Goal: Task Accomplishment & Management: Complete application form

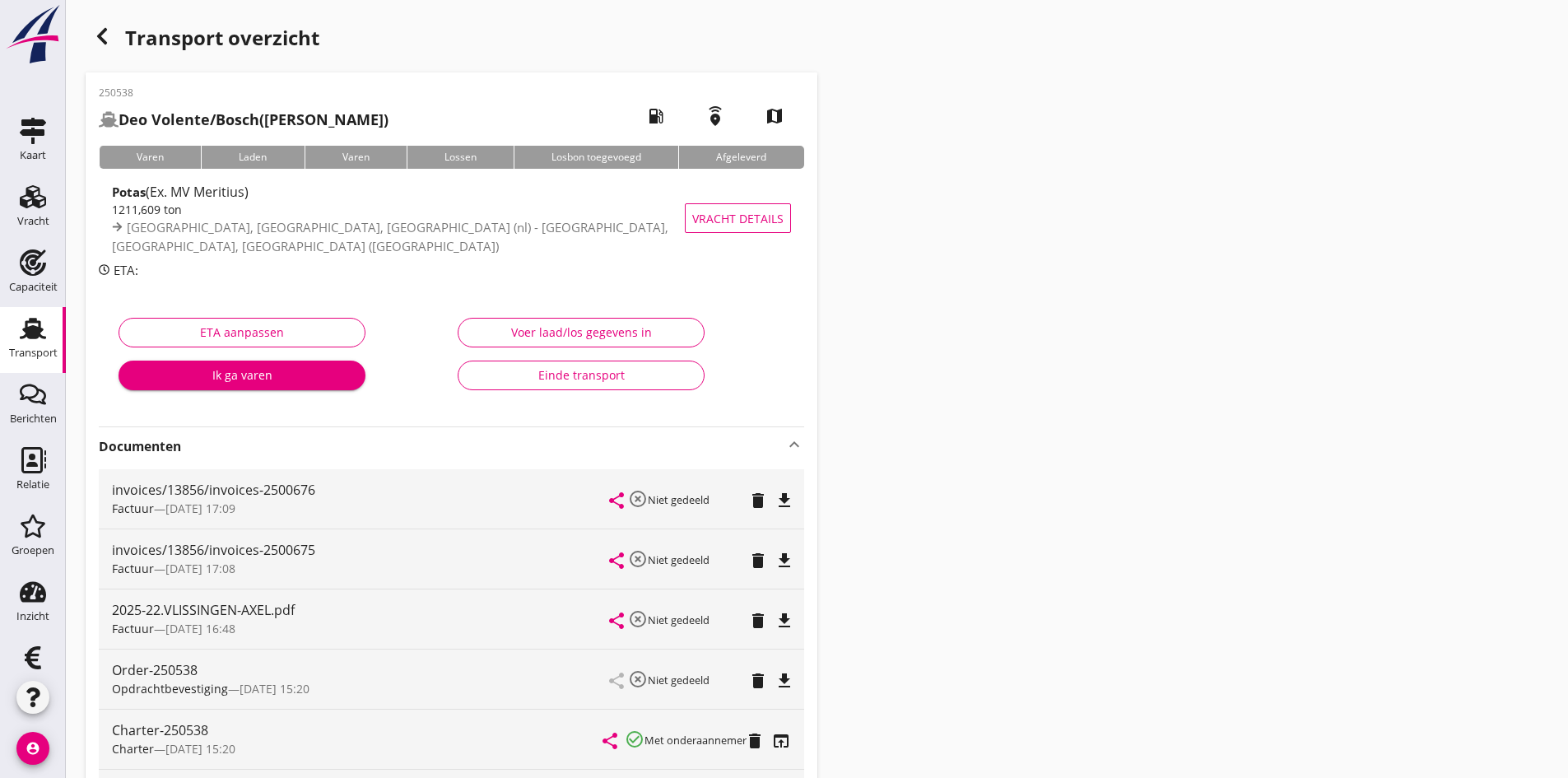
click at [38, 333] on icon "Transport" at bounding box center [32, 328] width 26 height 26
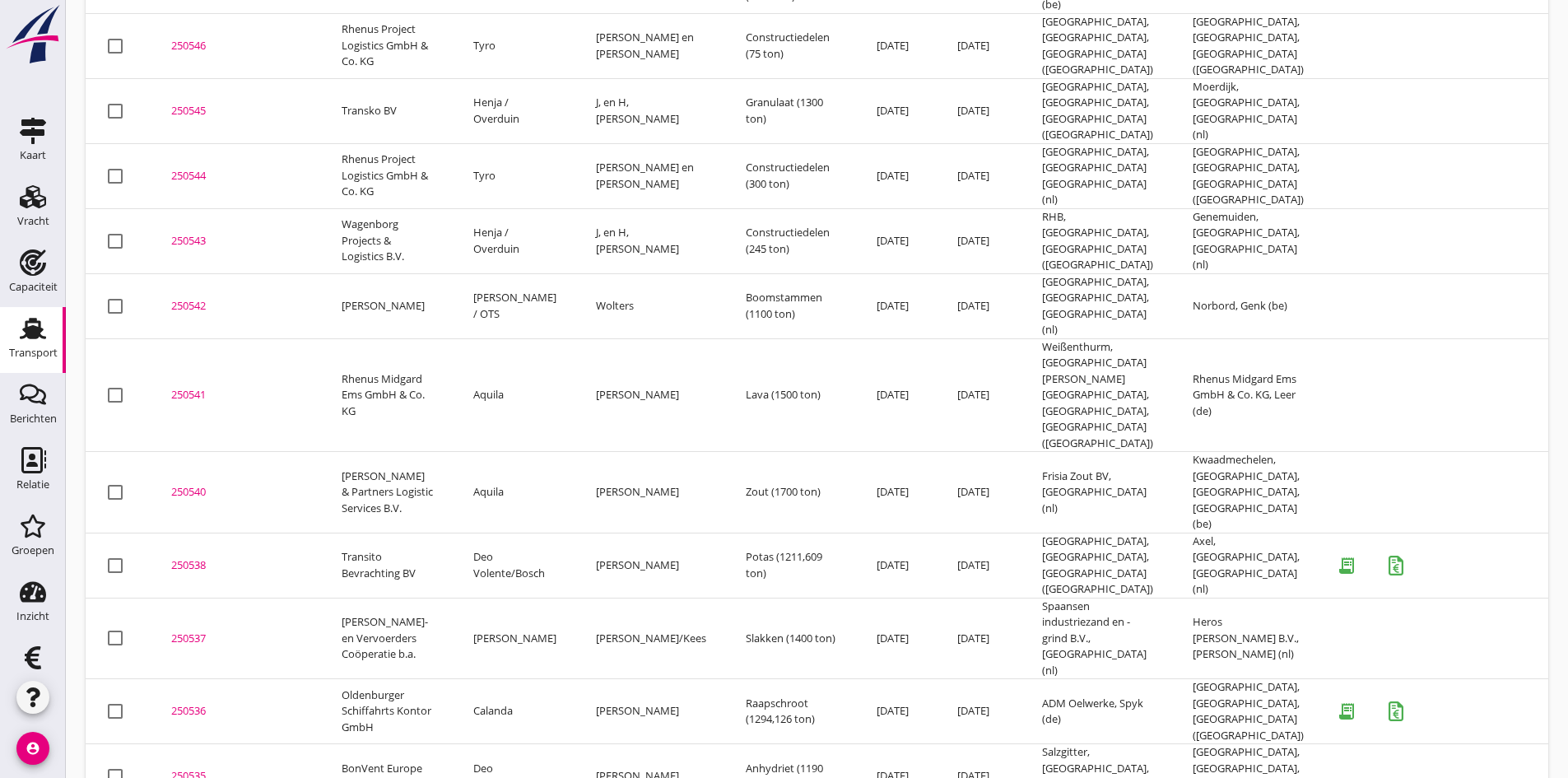
scroll to position [706, 0]
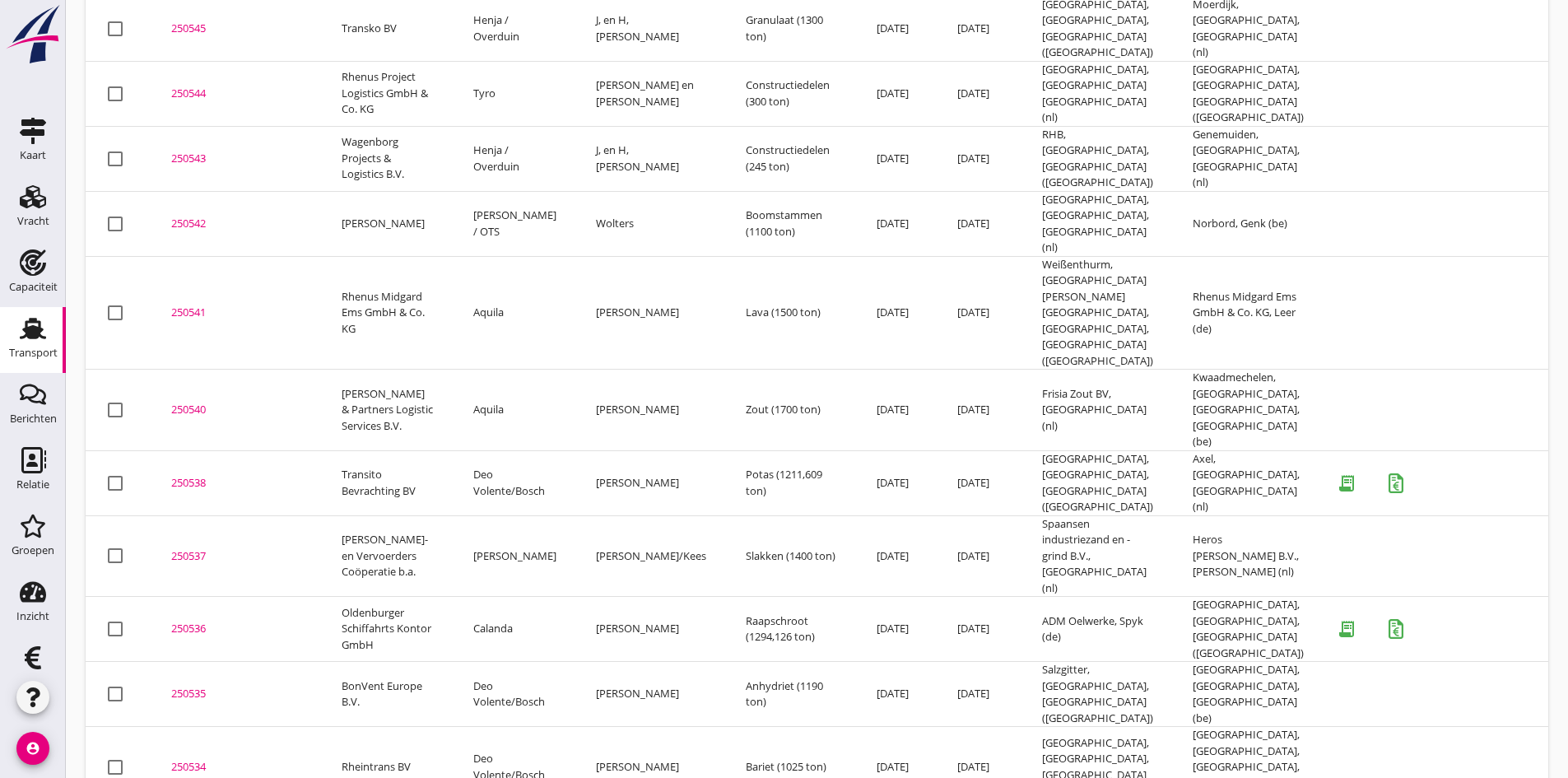
click at [186, 621] on div "250536" at bounding box center [236, 628] width 131 height 17
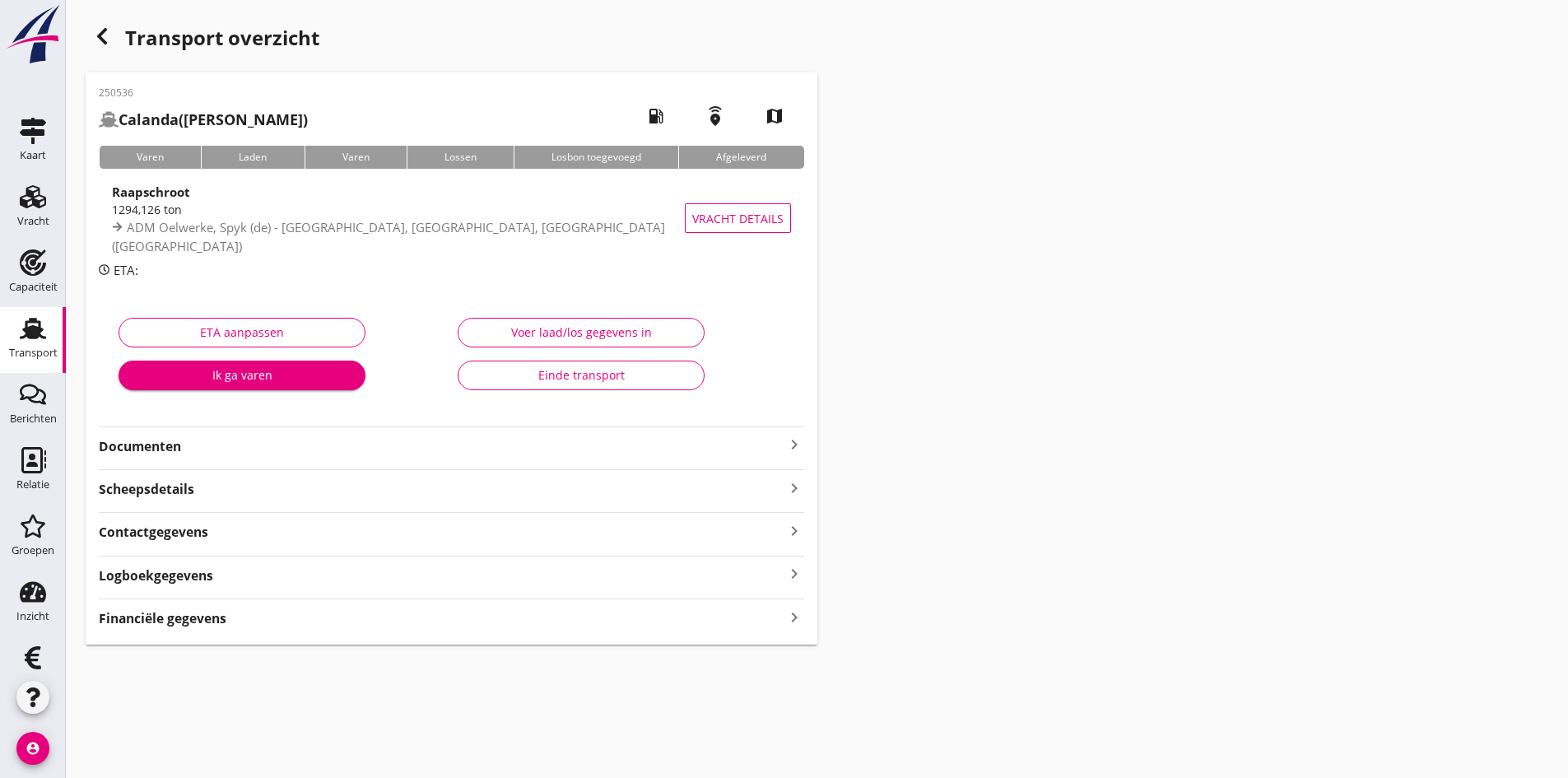
type input "1294.614"
type input "1294.126"
click at [587, 331] on div "Voer laad/los gegevens in" at bounding box center [581, 332] width 219 height 17
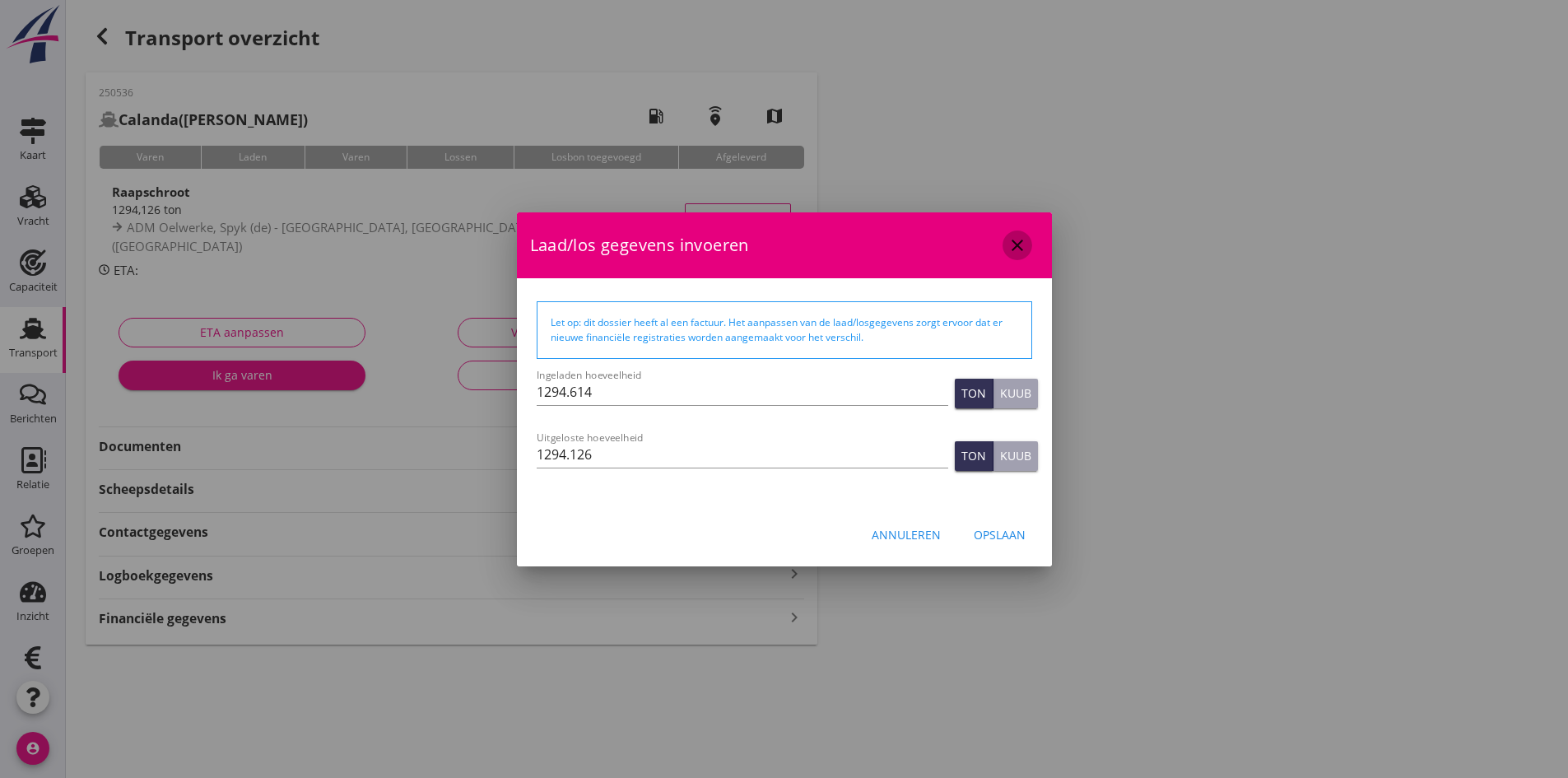
click at [1019, 246] on icon "close" at bounding box center [1017, 245] width 19 height 19
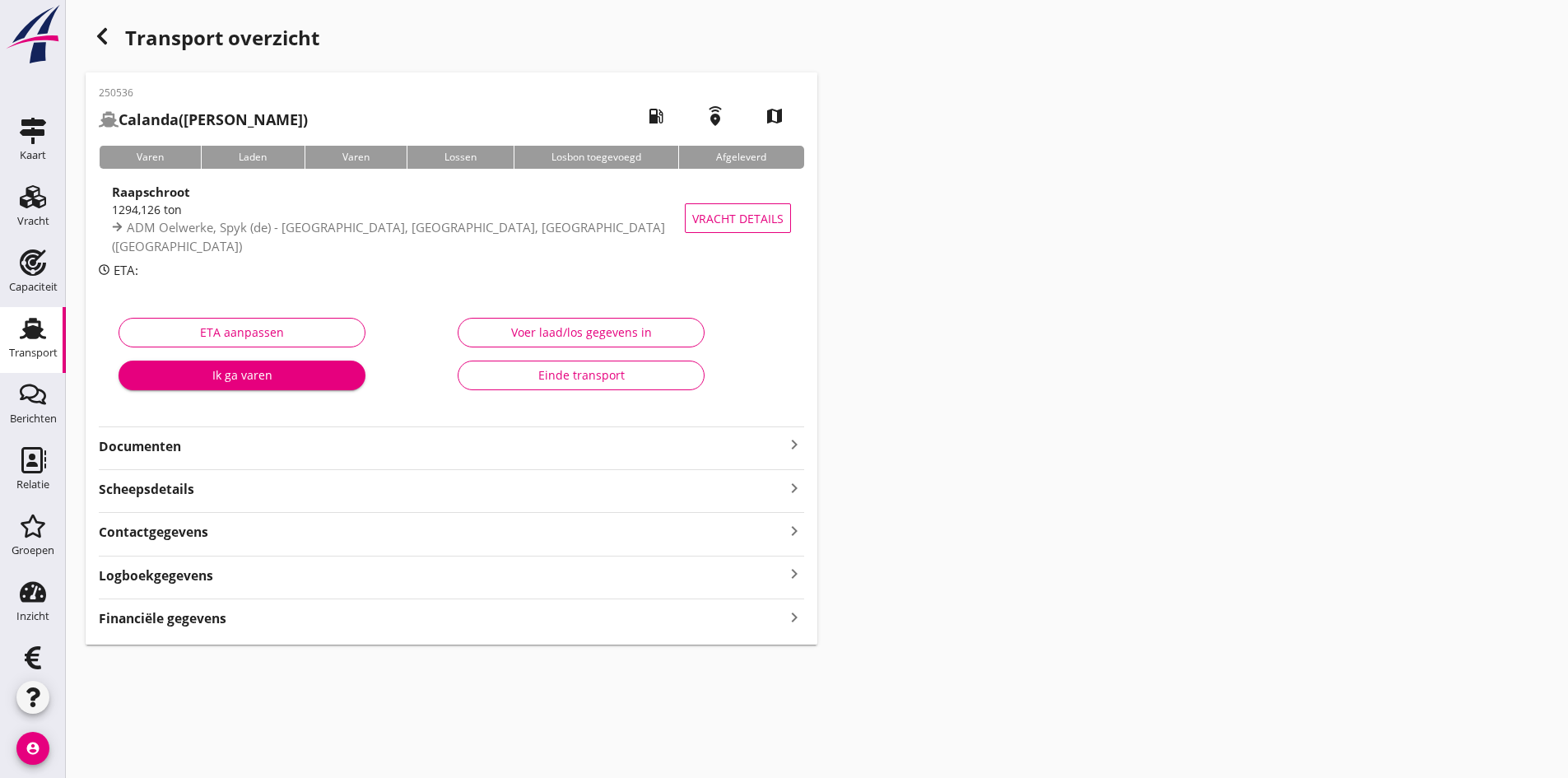
click at [790, 620] on icon "keyboard_arrow_right" at bounding box center [794, 617] width 19 height 22
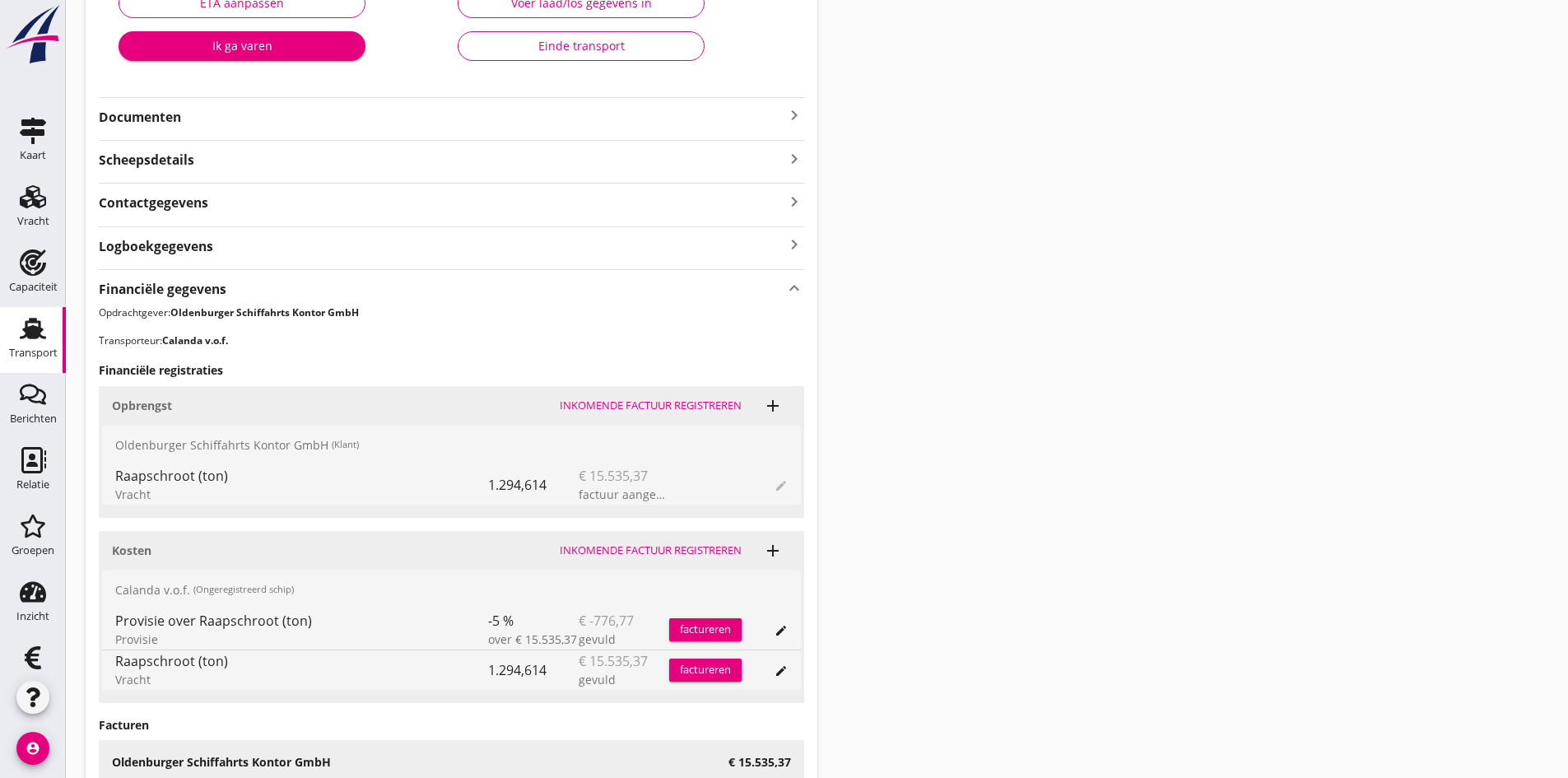
scroll to position [412, 0]
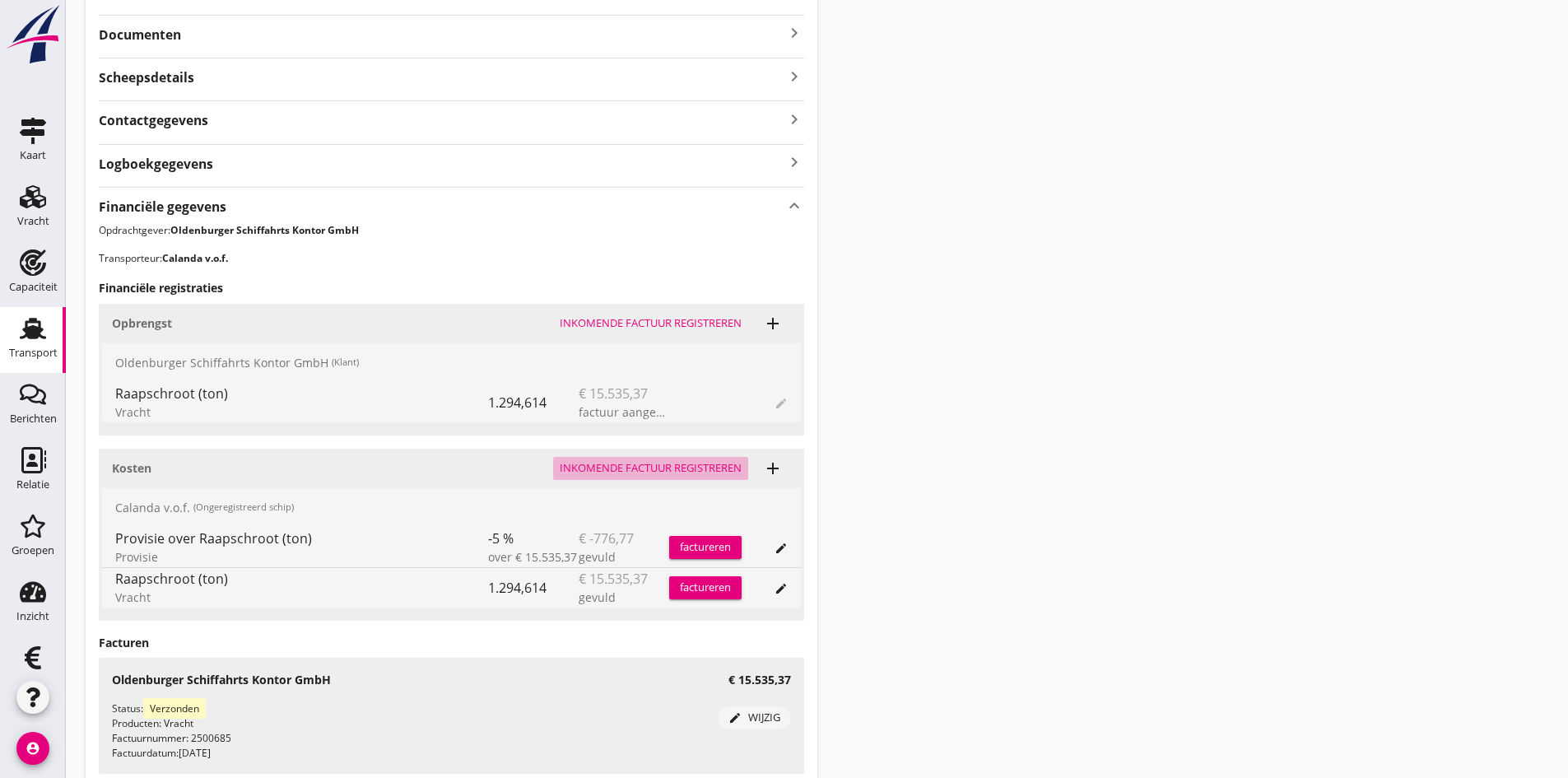
click at [579, 467] on div "Inkomende factuur registreren" at bounding box center [650, 468] width 182 height 17
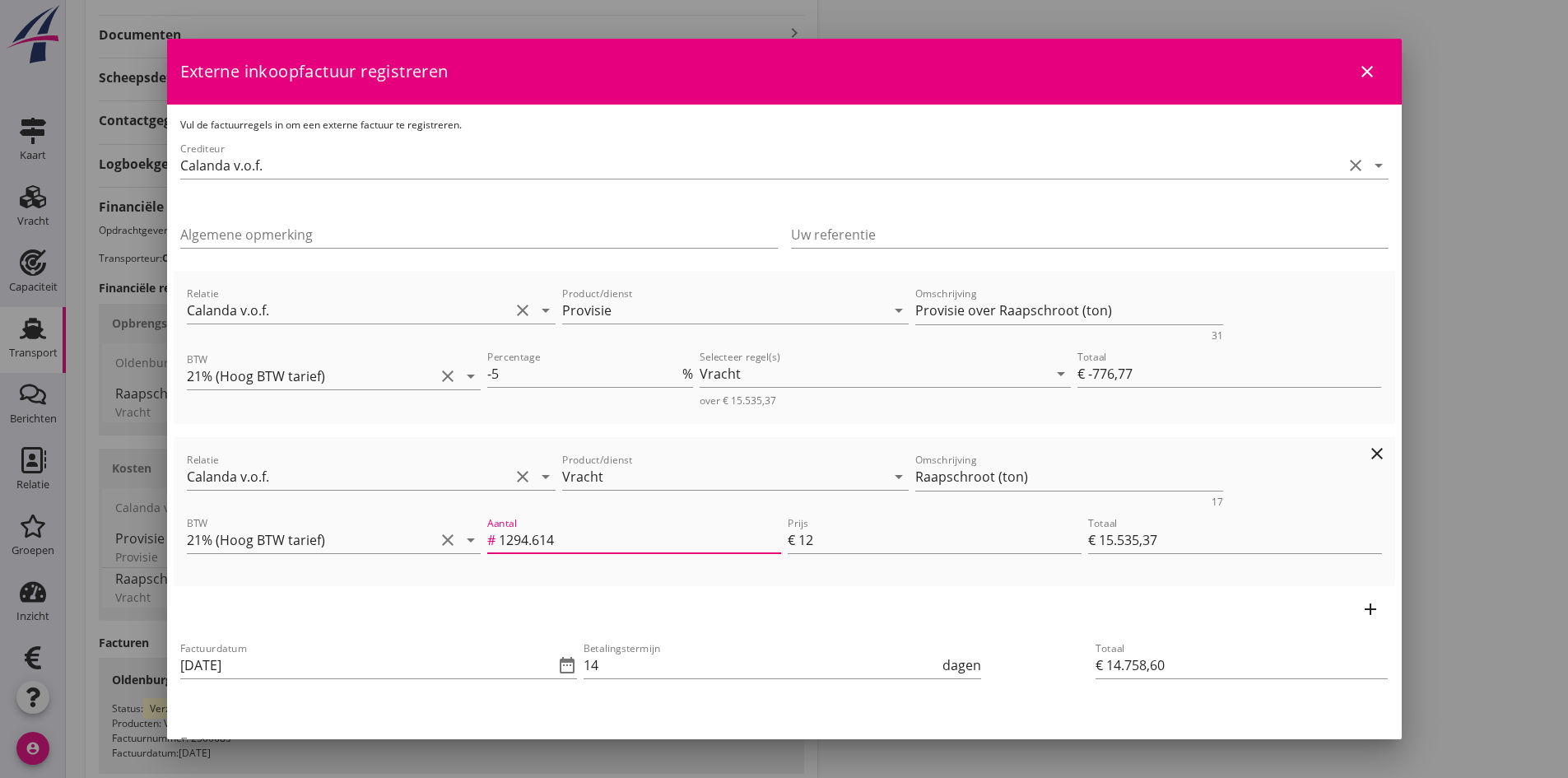
click at [657, 542] on input "1294.614" at bounding box center [639, 539] width 283 height 26
type input "1294.61"
type input "€ 15.535,32"
type input "€ 14.758,55"
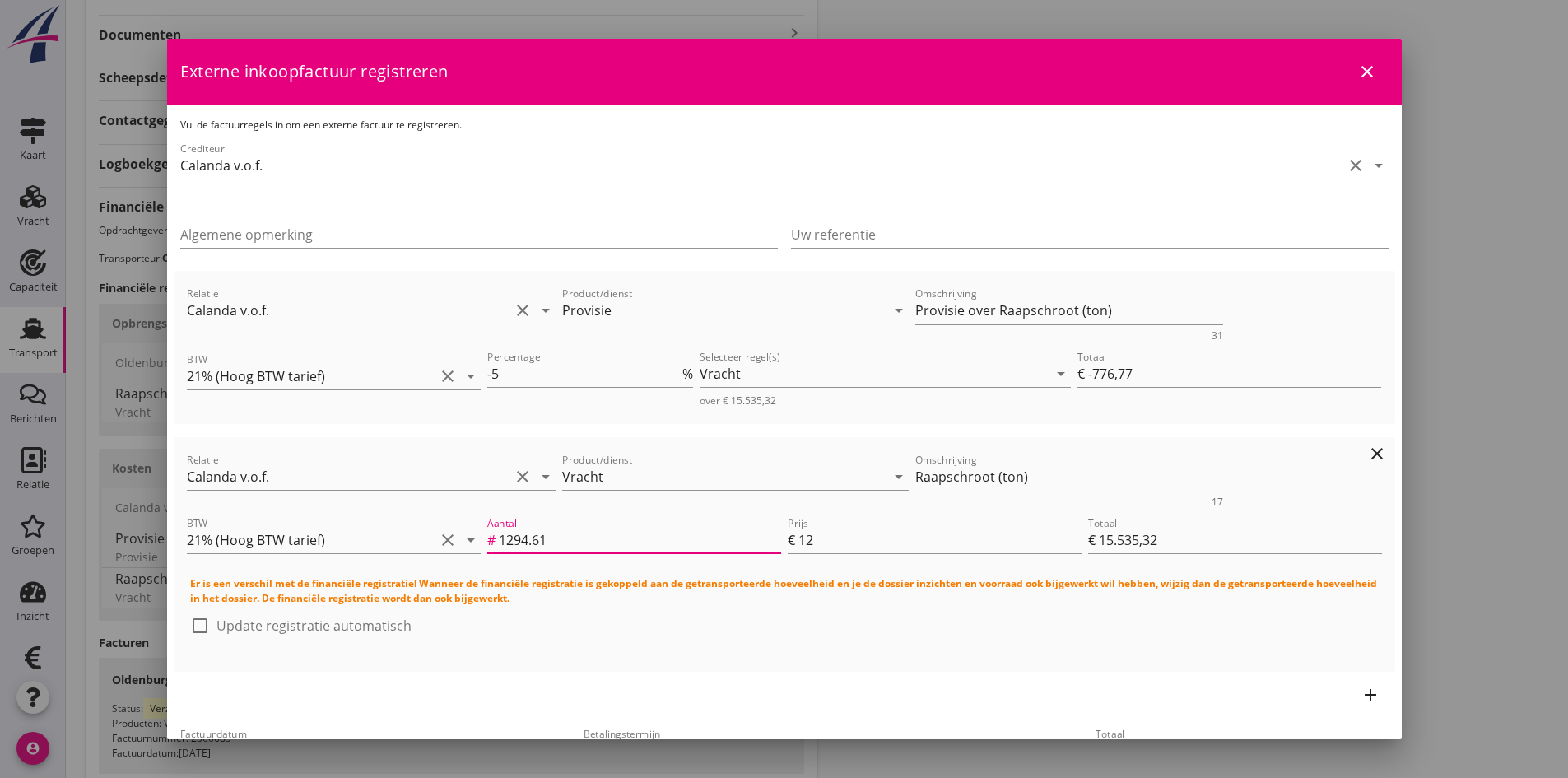
type input "1294.6"
type input "€ -776,76"
type input "€ 15.535,20"
type input "€ 14.758,44"
type input "€ -776,40"
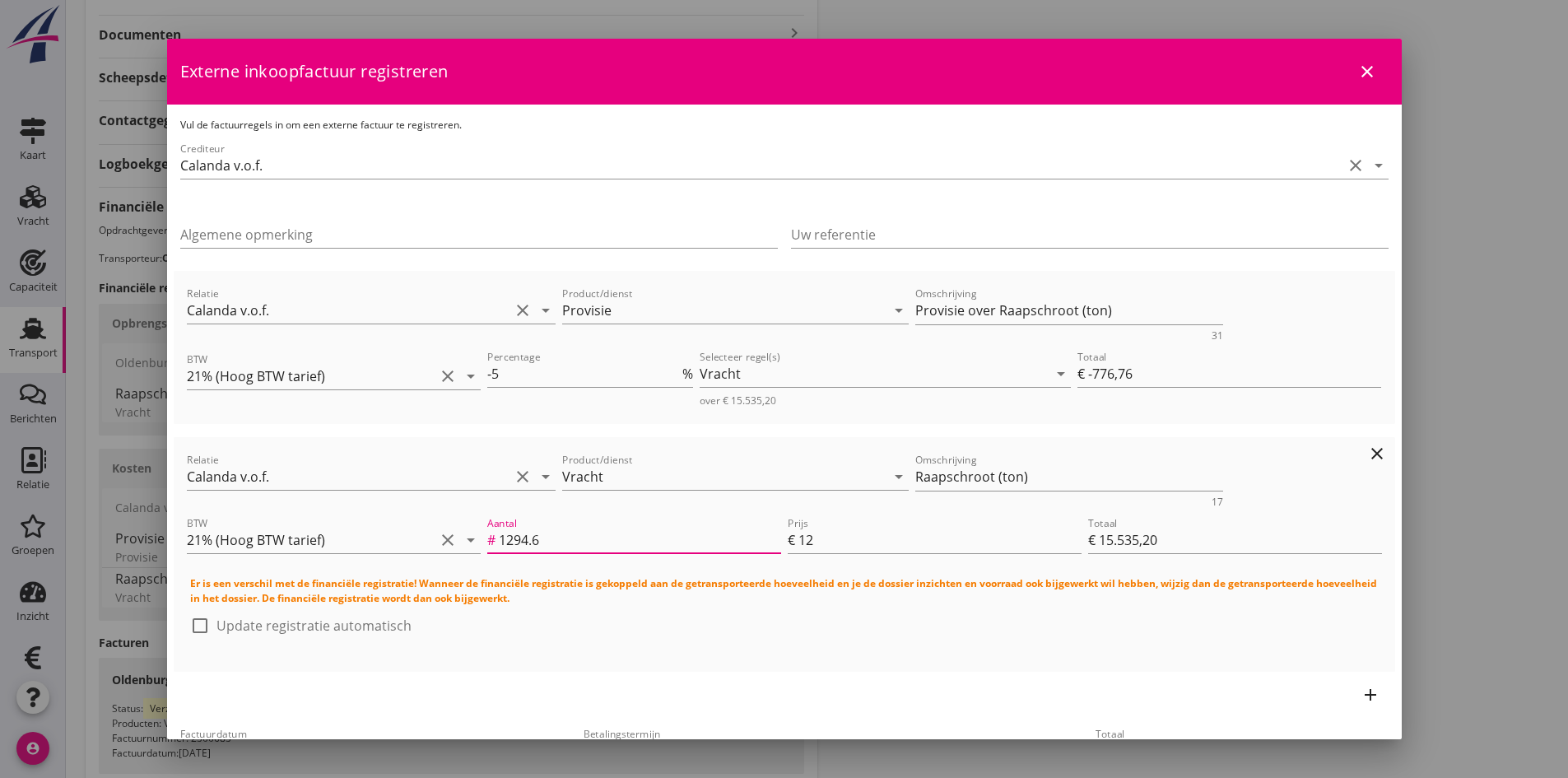
type input "1294"
type input "€ 15.528,00"
type input "€ 14.751,60"
type input "1294"
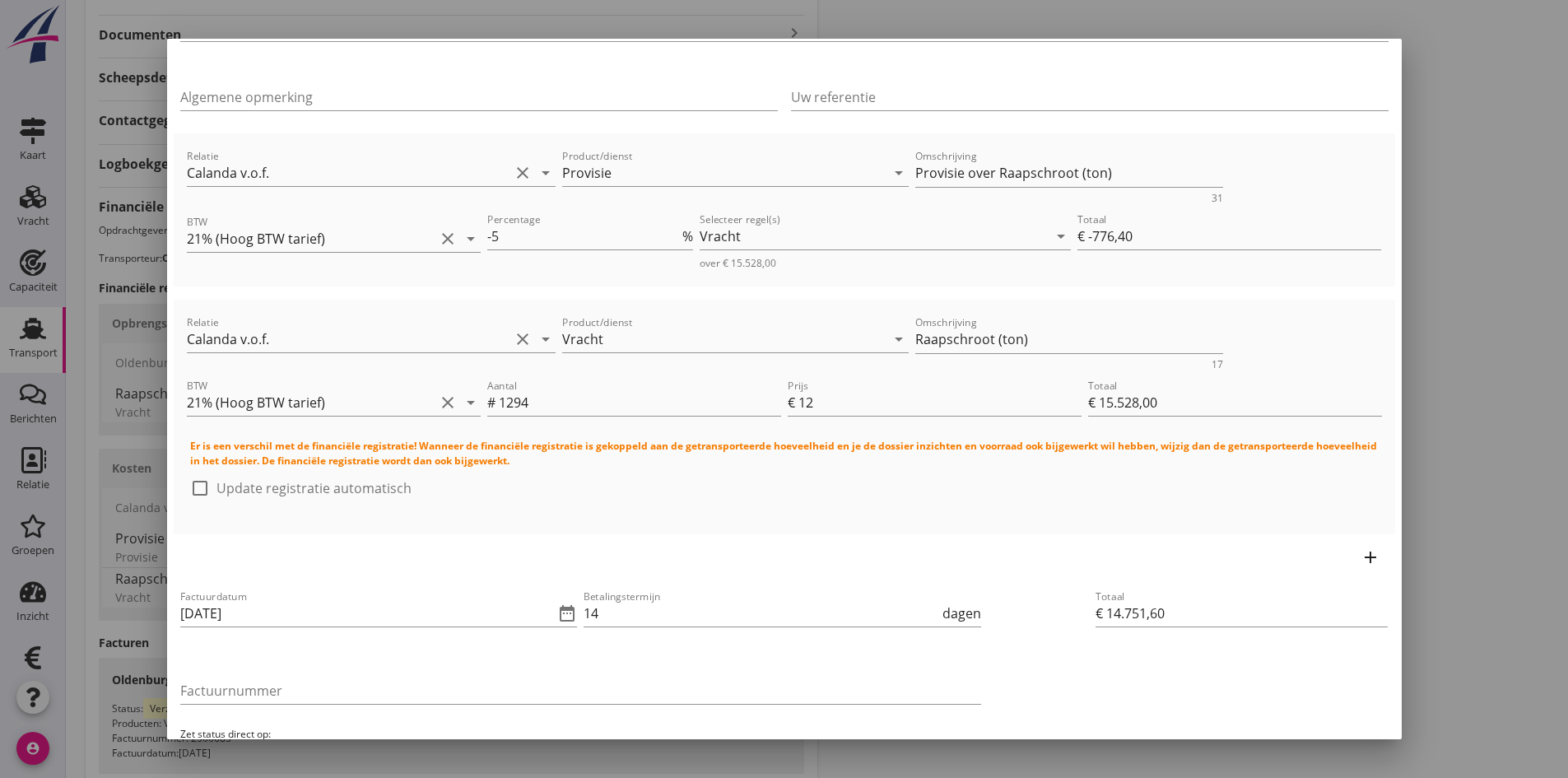
scroll to position [130, 0]
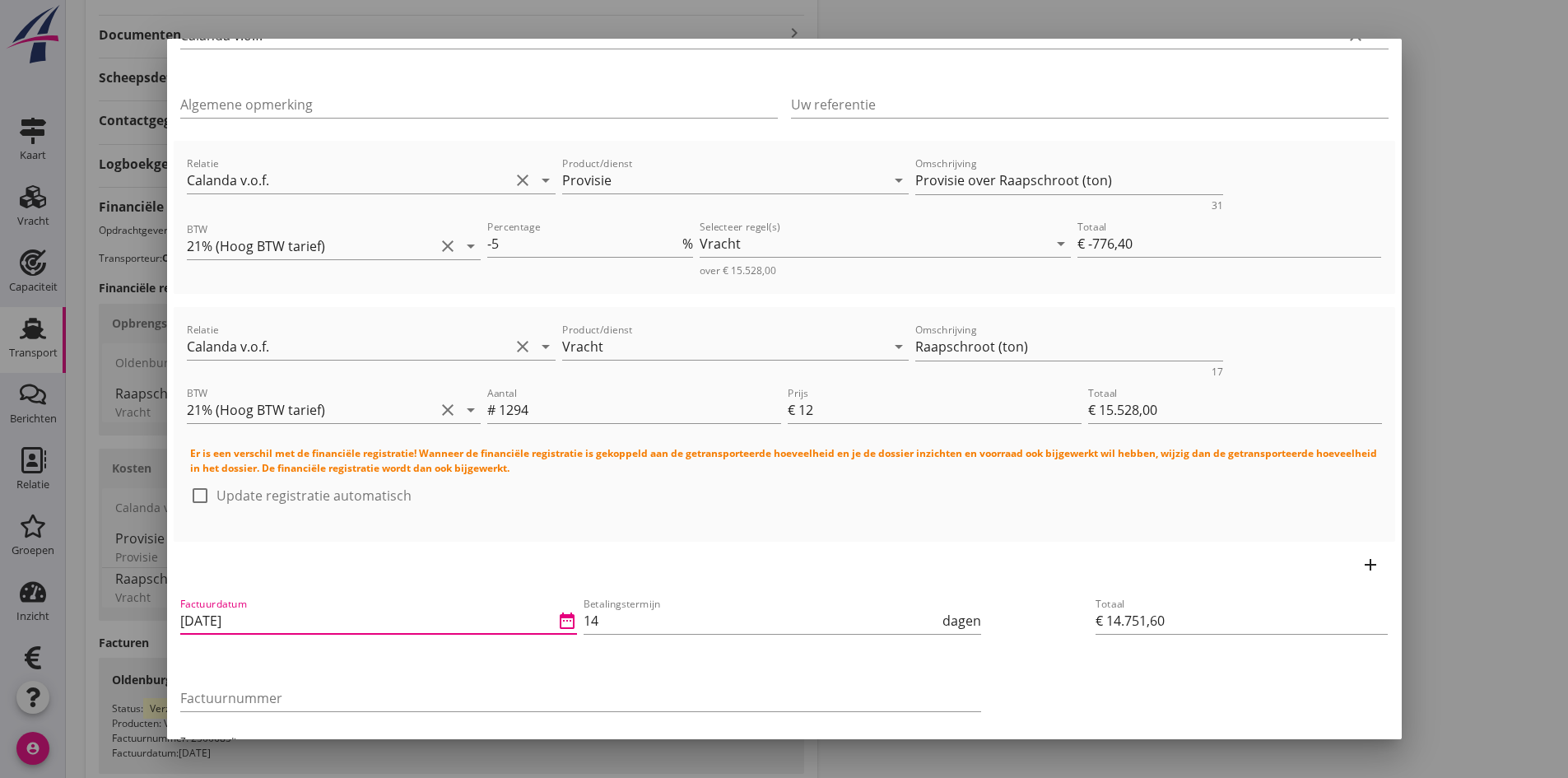
click at [306, 625] on input "[DATE]" at bounding box center [368, 620] width 375 height 26
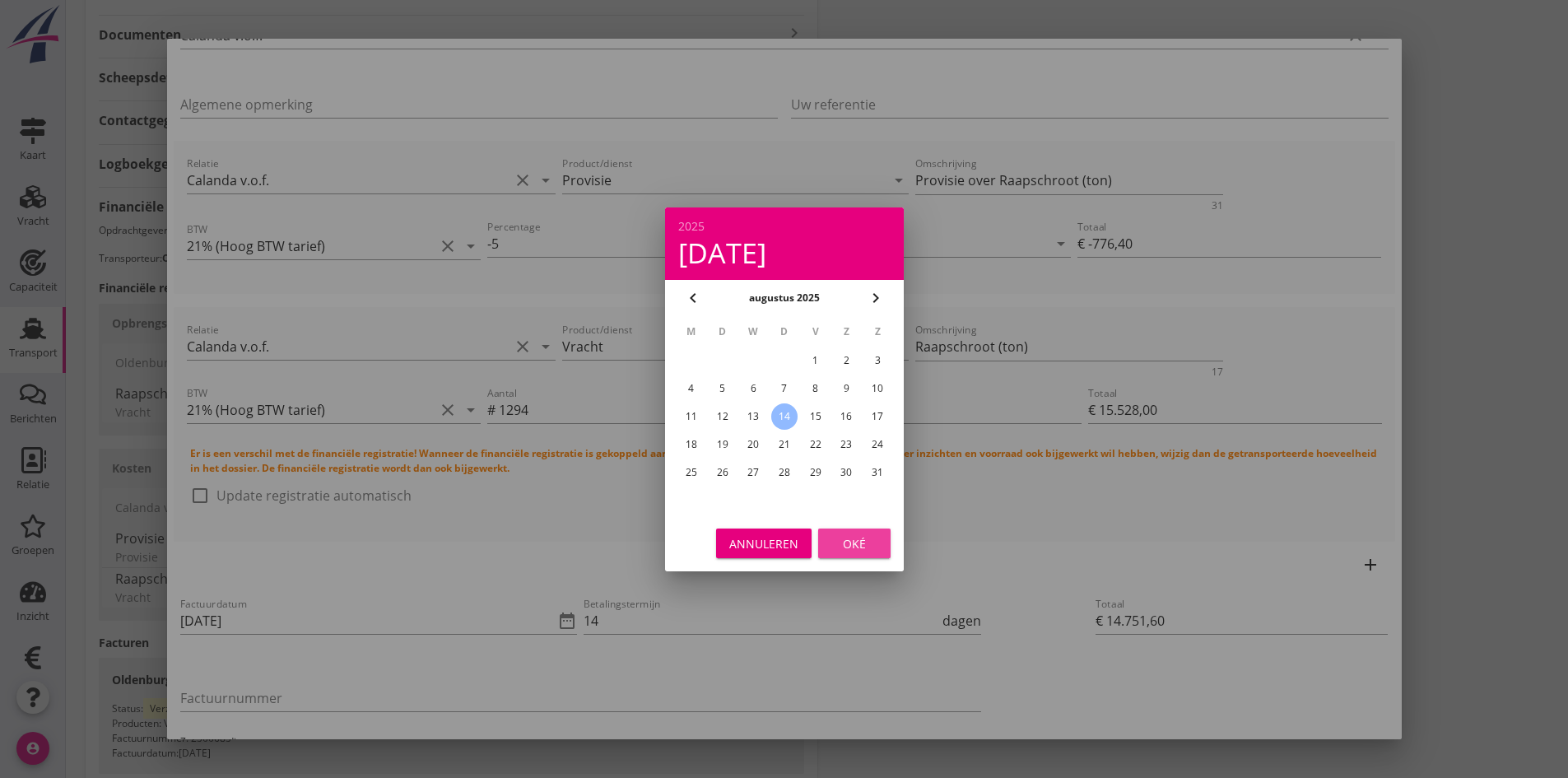
click at [859, 542] on div "Oké" at bounding box center [854, 543] width 46 height 17
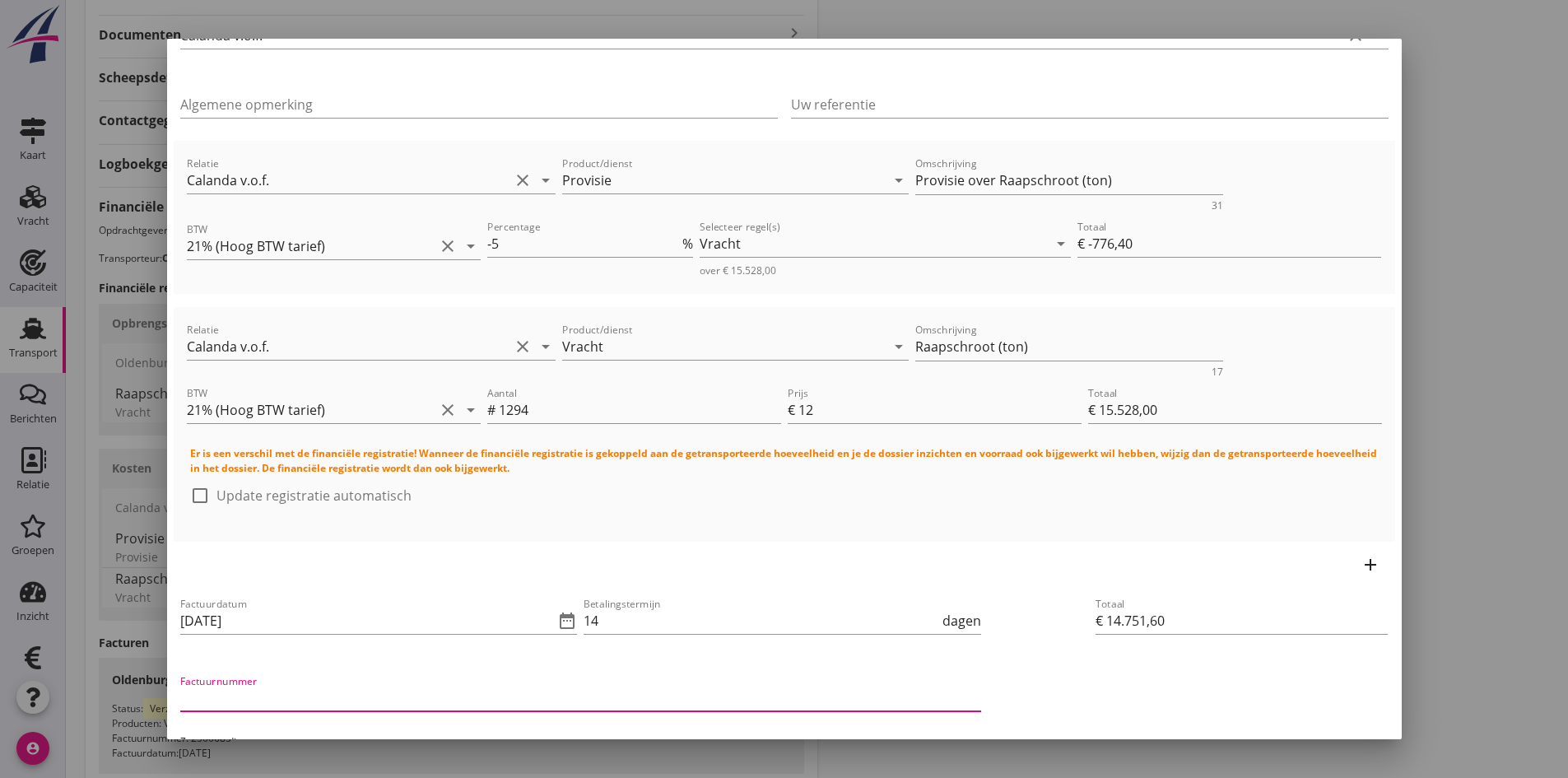
click at [256, 689] on input "Factuurnummer" at bounding box center [581, 697] width 801 height 26
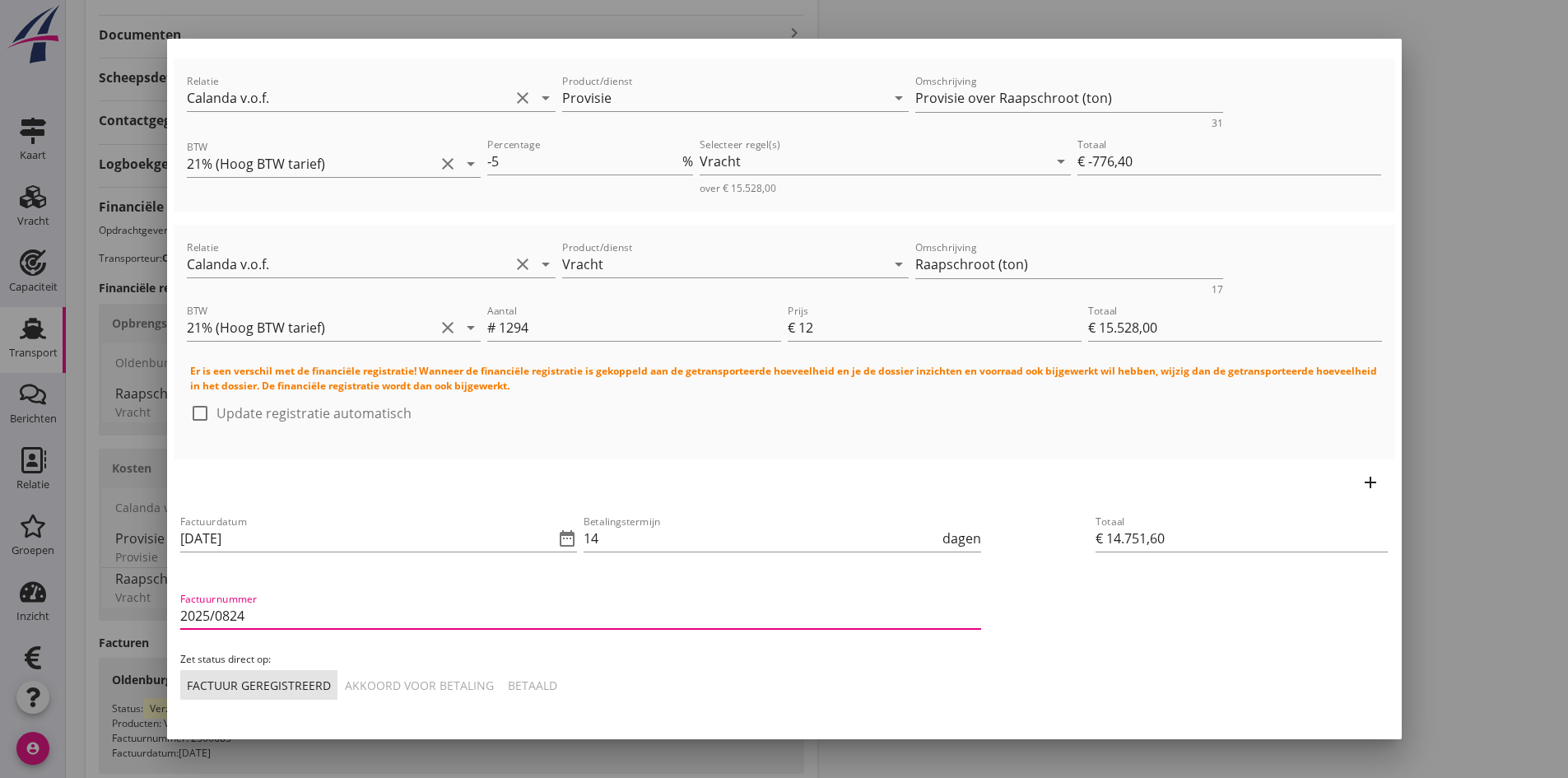
scroll to position [265, 0]
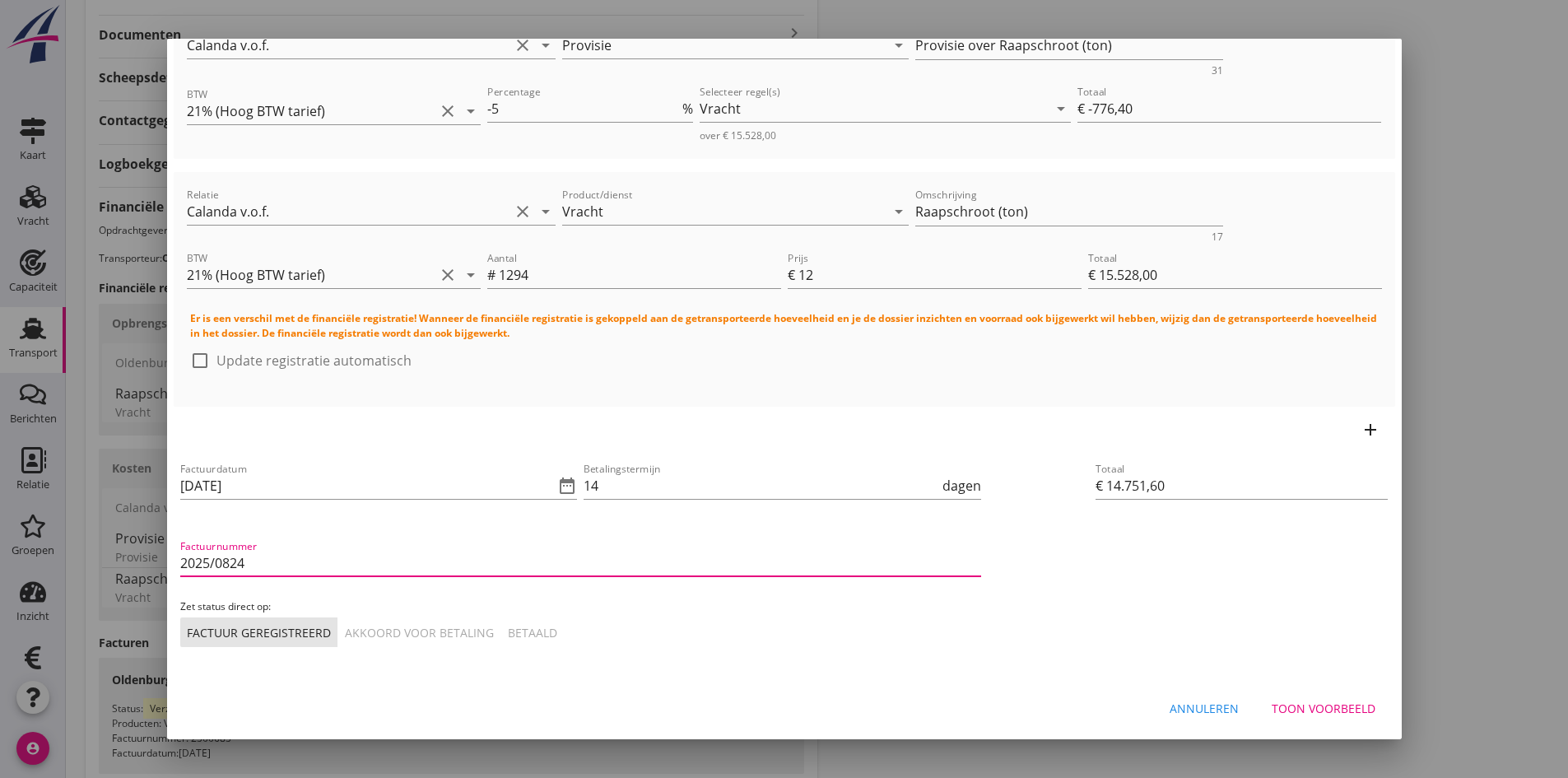
type input "2025/0824"
drag, startPoint x: 368, startPoint y: 628, endPoint x: 570, endPoint y: 616, distance: 202.4
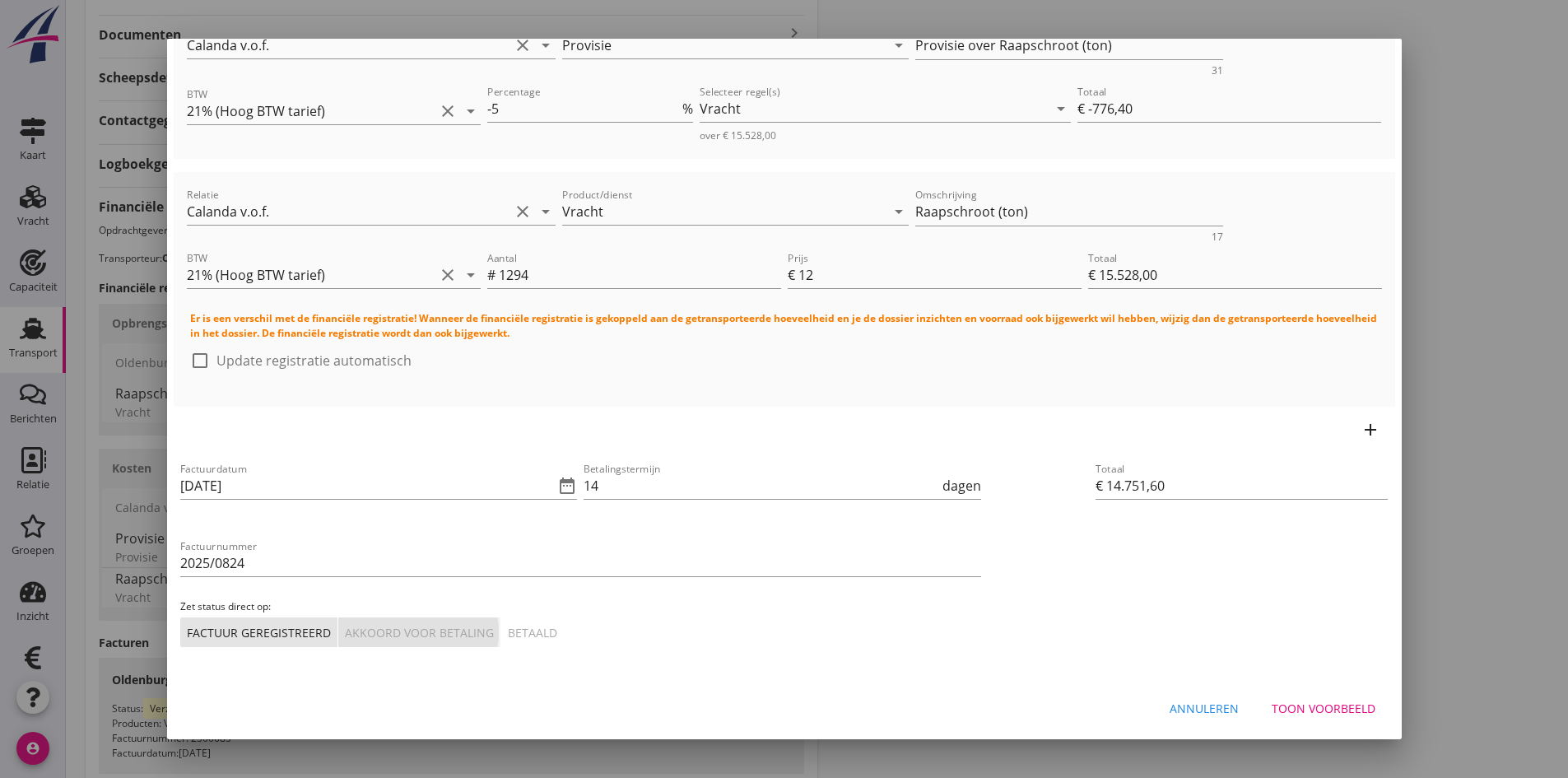
click at [369, 628] on div "Akkoord voor betaling" at bounding box center [419, 632] width 149 height 17
click at [1329, 703] on div "Toon voorbeeld" at bounding box center [1323, 708] width 104 height 17
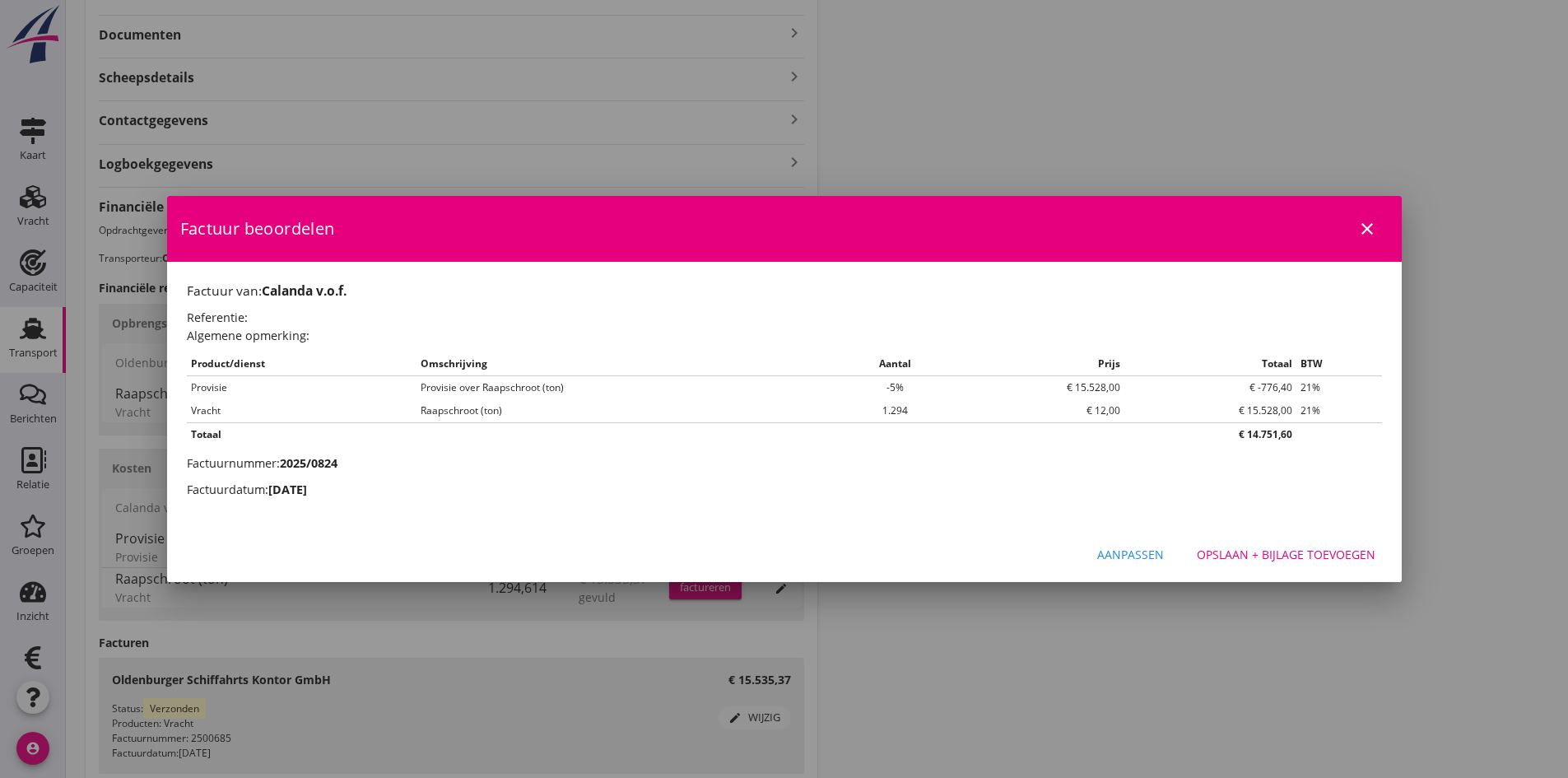
scroll to position [0, 0]
click at [1289, 555] on div "Opslaan + bijlage toevoegen" at bounding box center [1286, 555] width 179 height 17
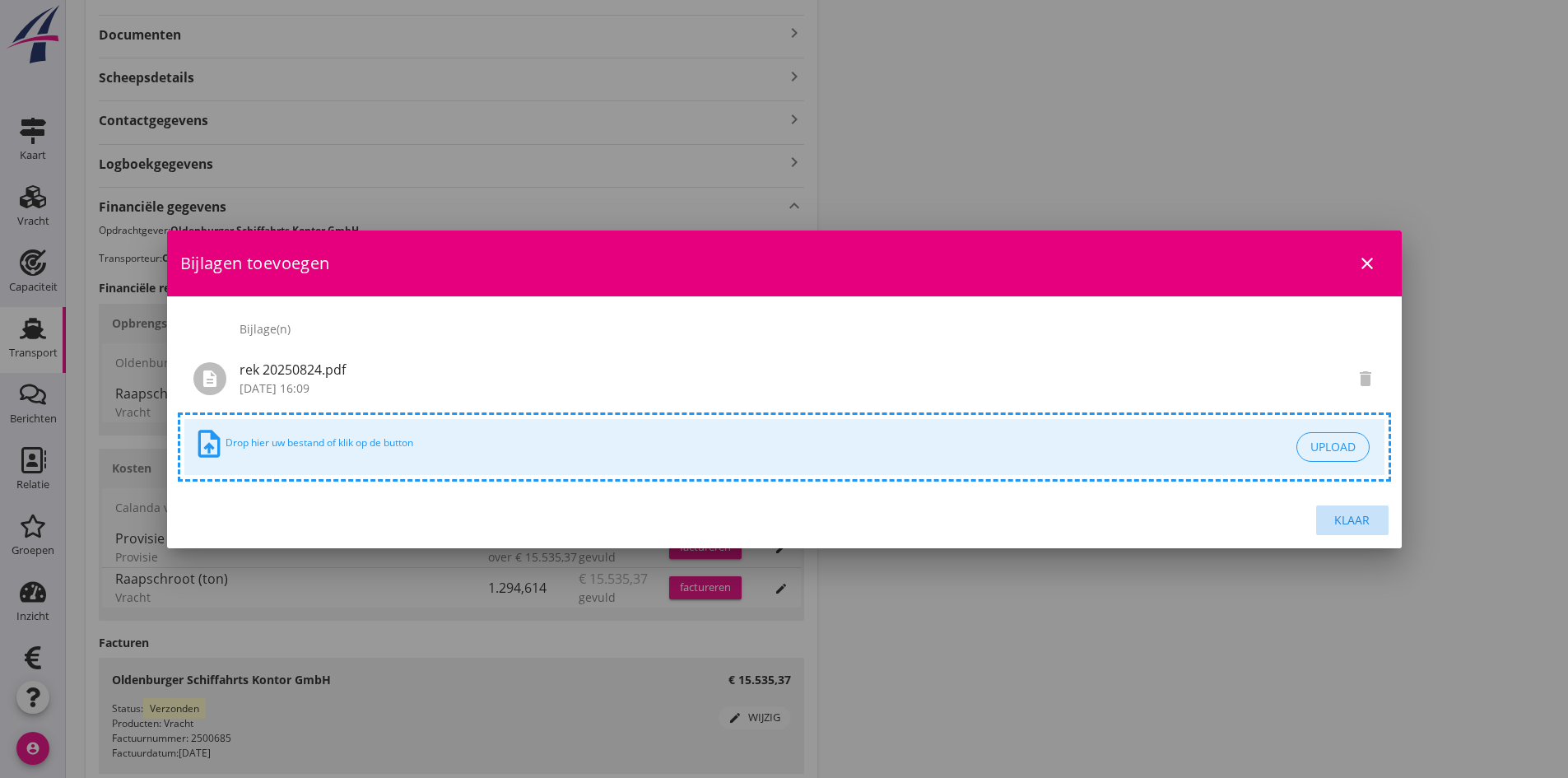
click at [1359, 521] on div "Klaar" at bounding box center [1351, 520] width 46 height 17
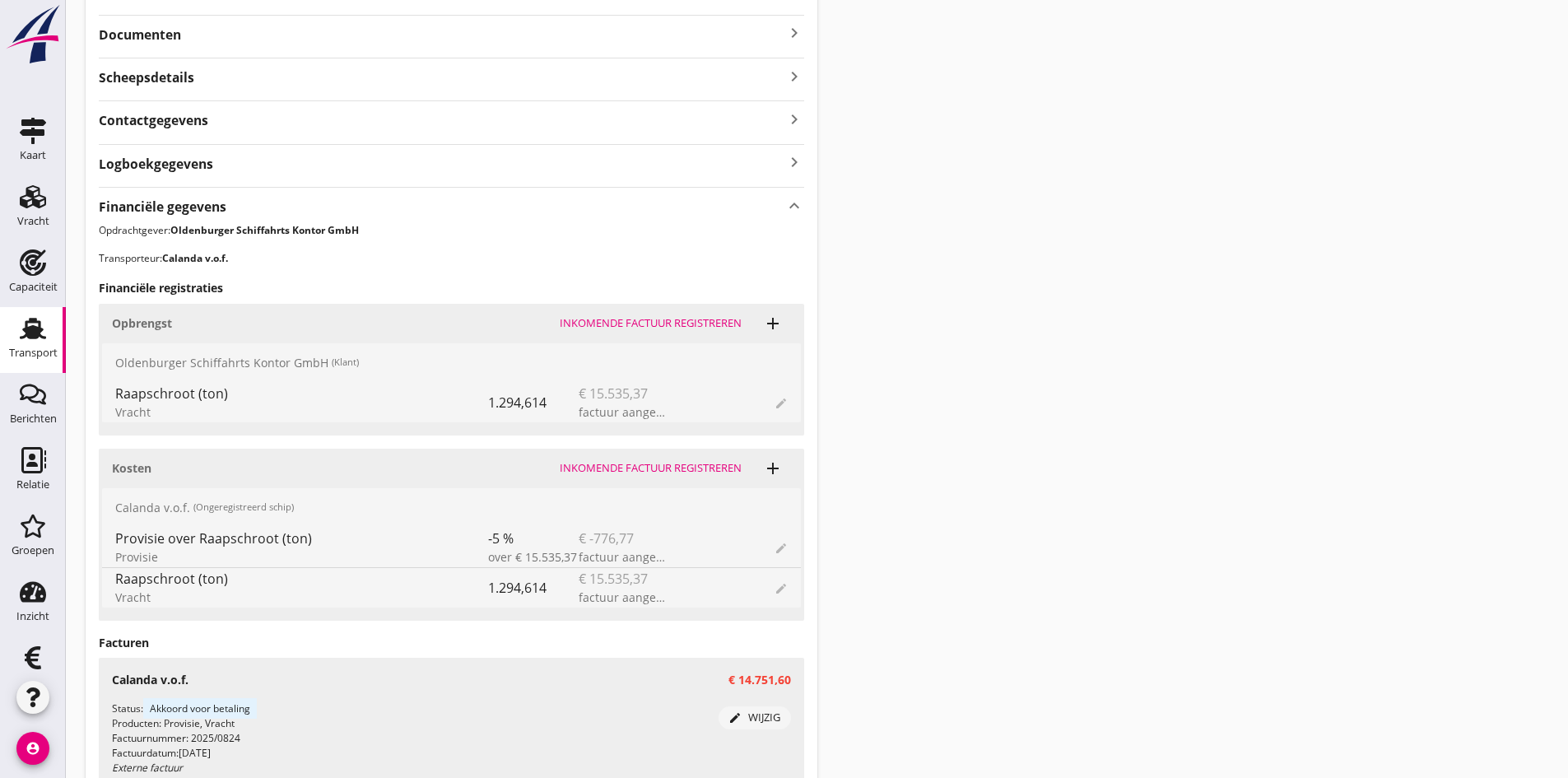
scroll to position [164, 0]
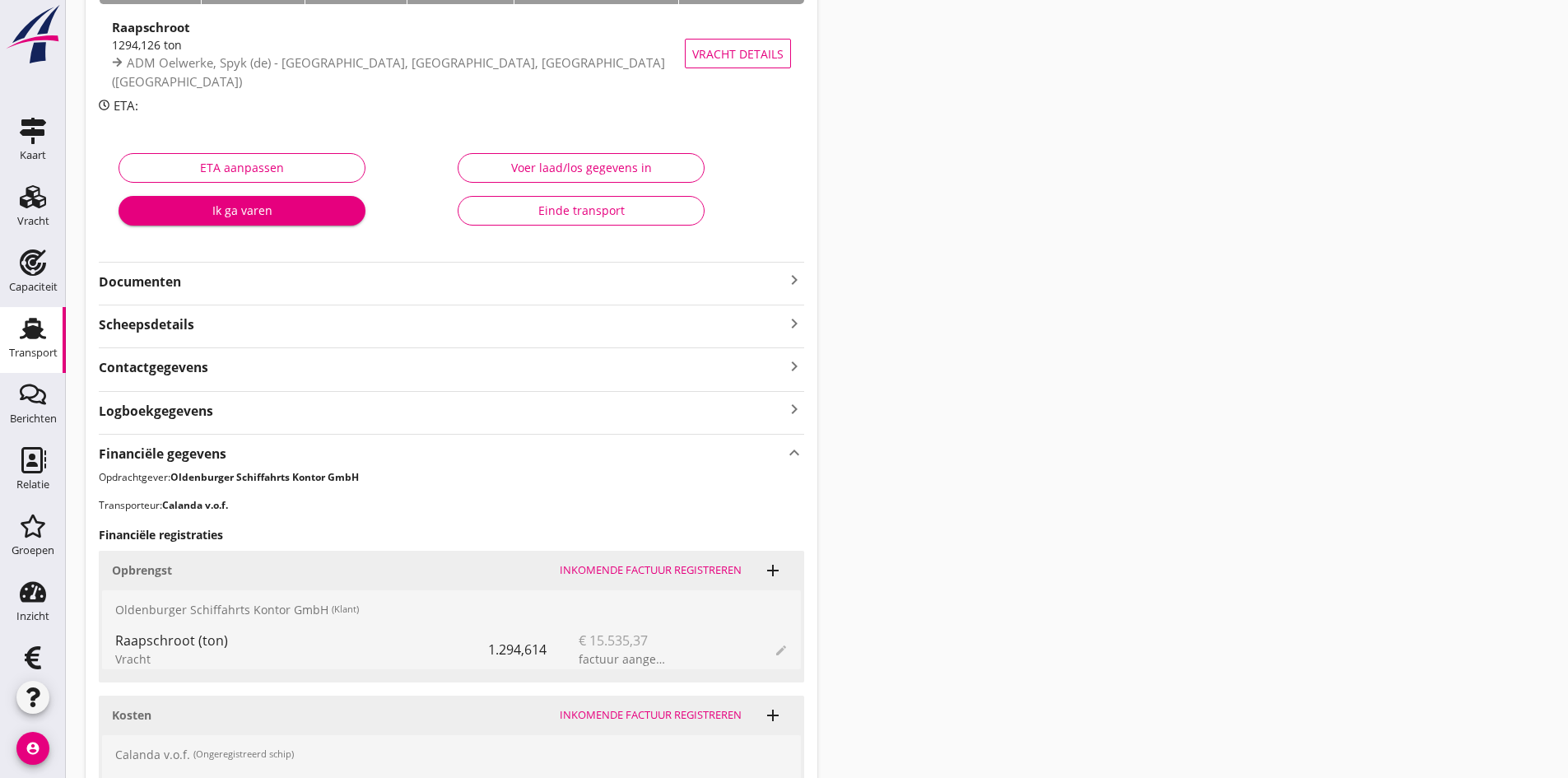
click at [788, 277] on icon "keyboard_arrow_right" at bounding box center [794, 280] width 19 height 19
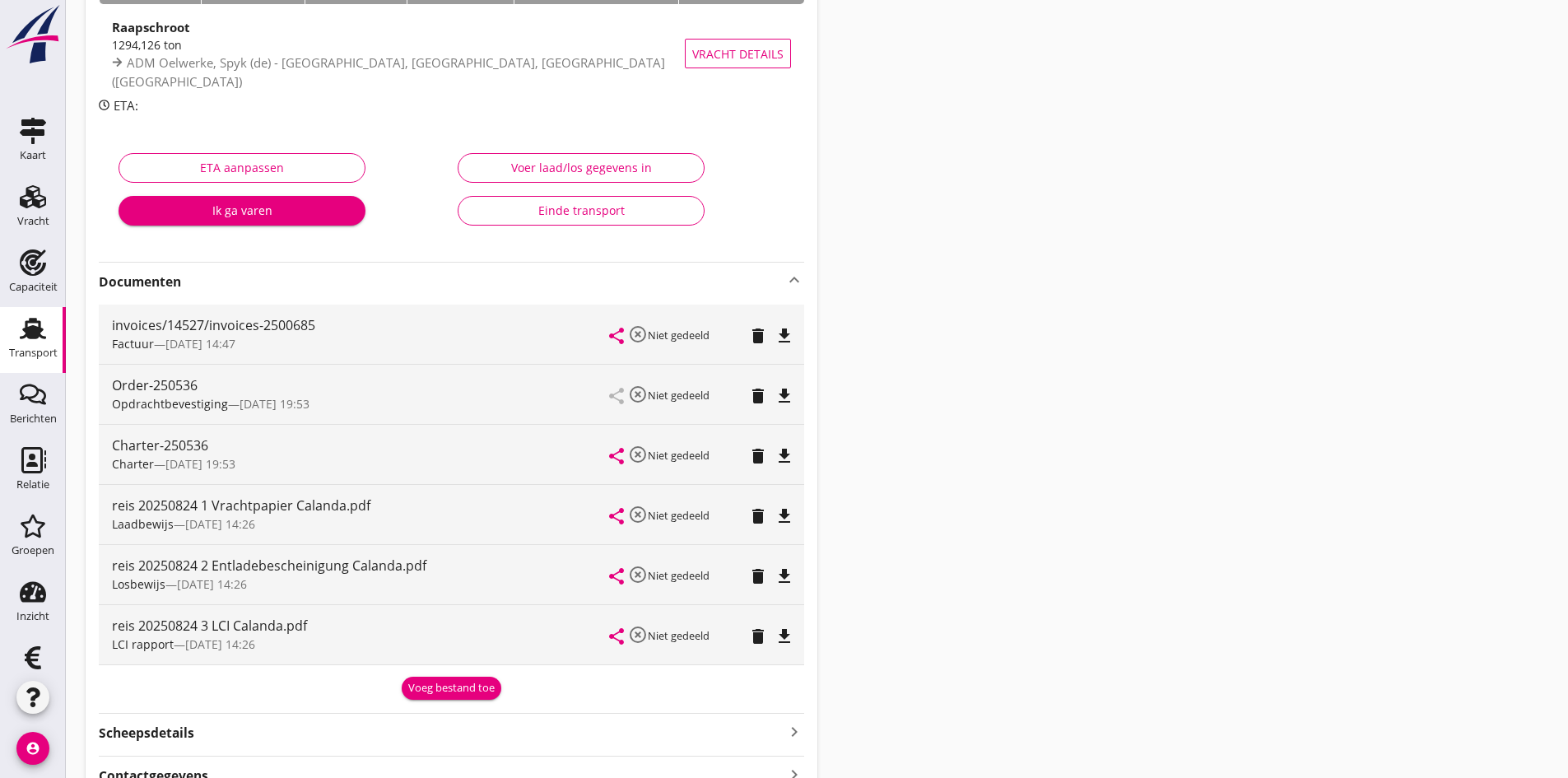
scroll to position [0, 0]
